Goal: Find specific page/section

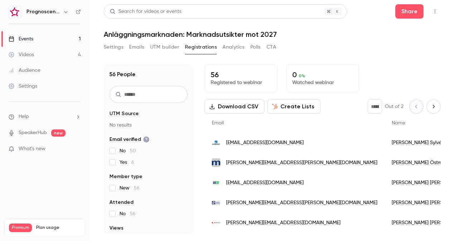
click at [247, 141] on span "[EMAIL_ADDRESS][DOMAIN_NAME]" at bounding box center [265, 143] width 78 height 8
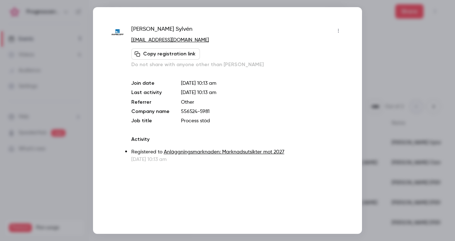
click at [368, 82] on div at bounding box center [227, 120] width 455 height 241
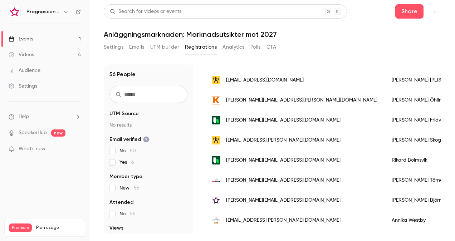
scroll to position [644, 0]
